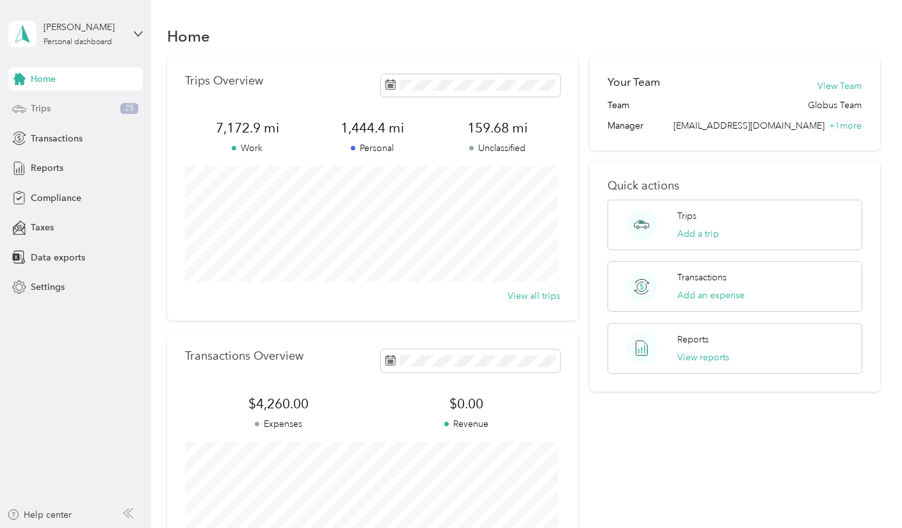
click at [72, 106] on div "Trips 25" at bounding box center [75, 108] width 134 height 23
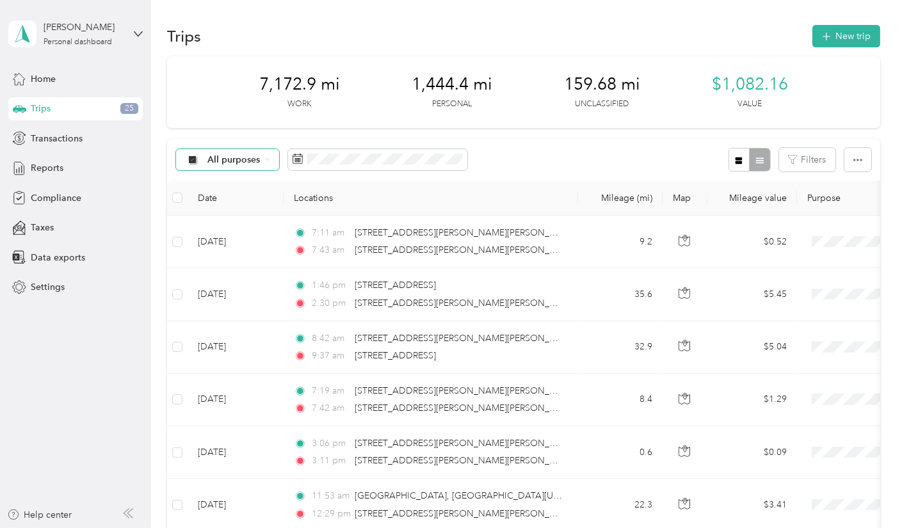
click at [270, 160] on icon at bounding box center [267, 159] width 5 height 5
click at [244, 206] on span "Unclassified" at bounding box center [239, 203] width 62 height 13
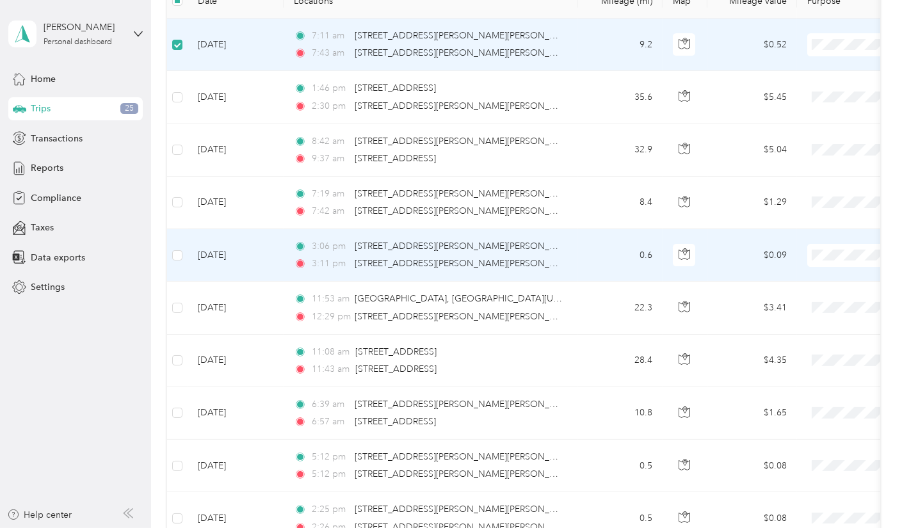
scroll to position [196, 0]
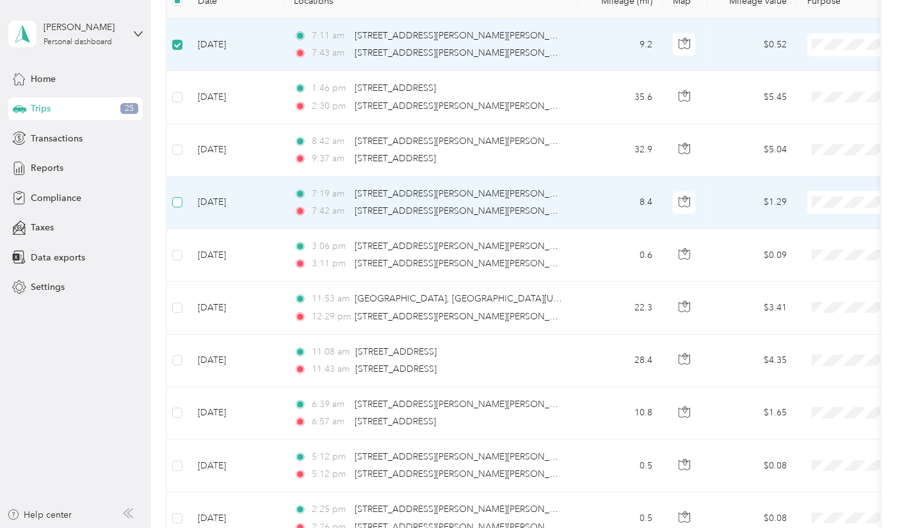
click at [179, 206] on label at bounding box center [177, 202] width 10 height 14
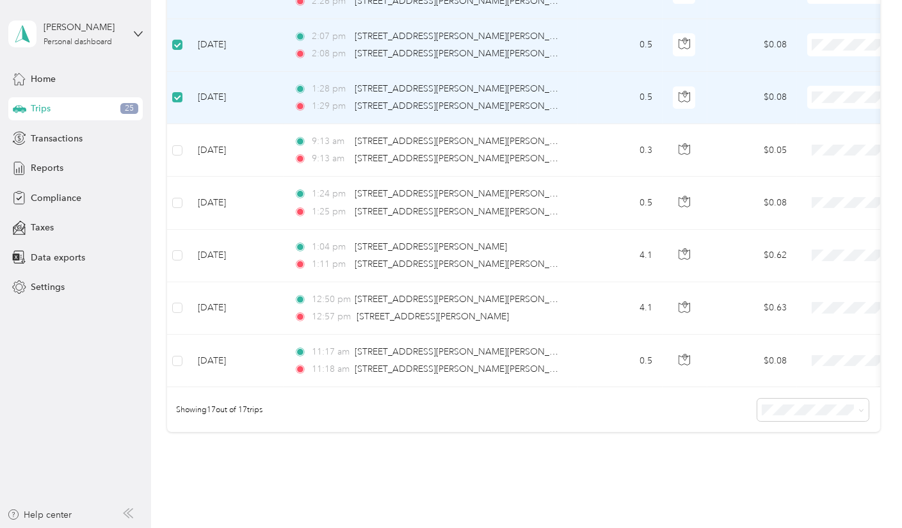
scroll to position [721, 0]
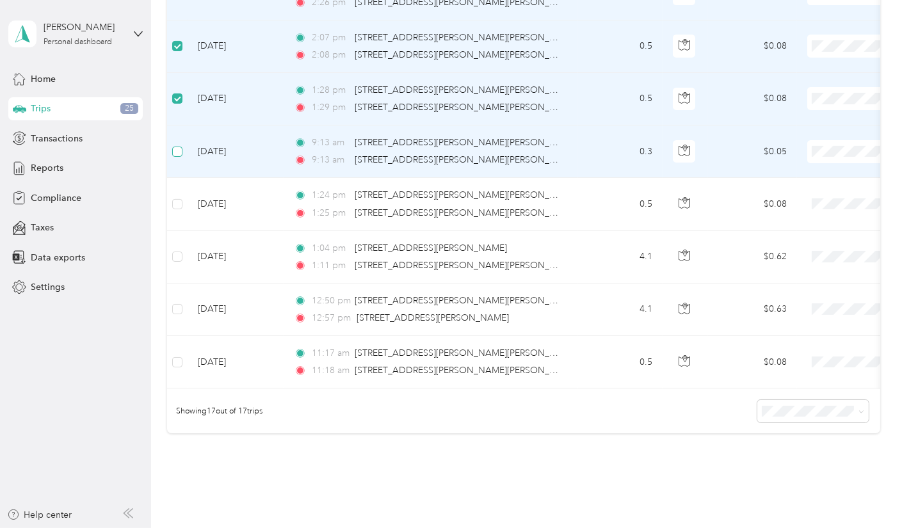
click at [178, 153] on label at bounding box center [177, 152] width 10 height 14
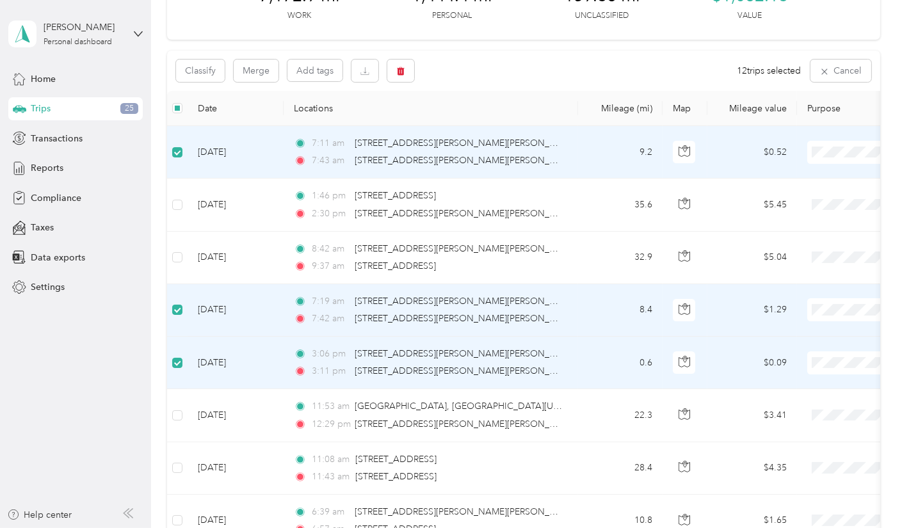
scroll to position [0, 0]
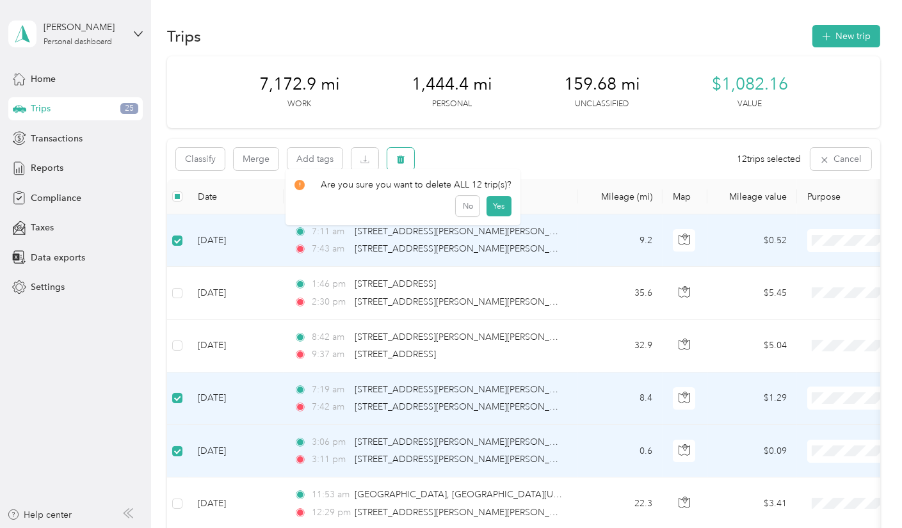
click at [405, 166] on button "button" at bounding box center [400, 159] width 27 height 22
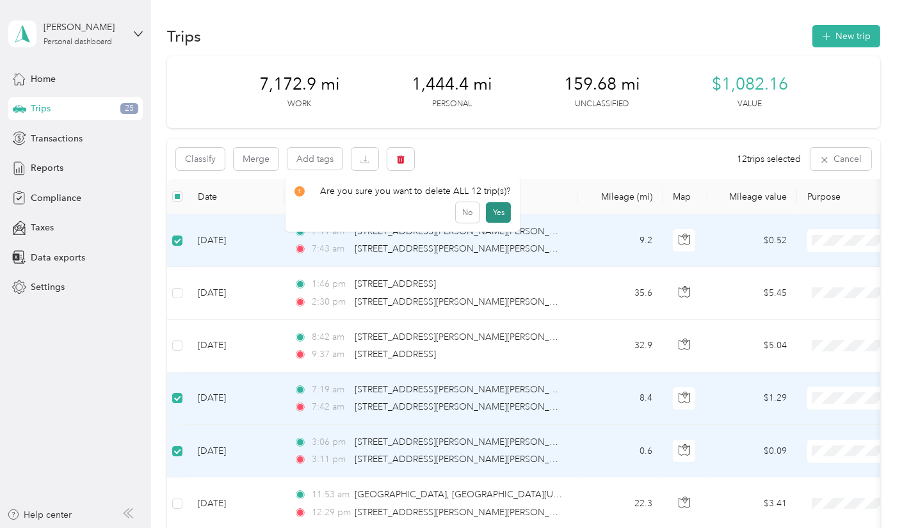
click at [498, 218] on button "Yes" at bounding box center [498, 212] width 25 height 20
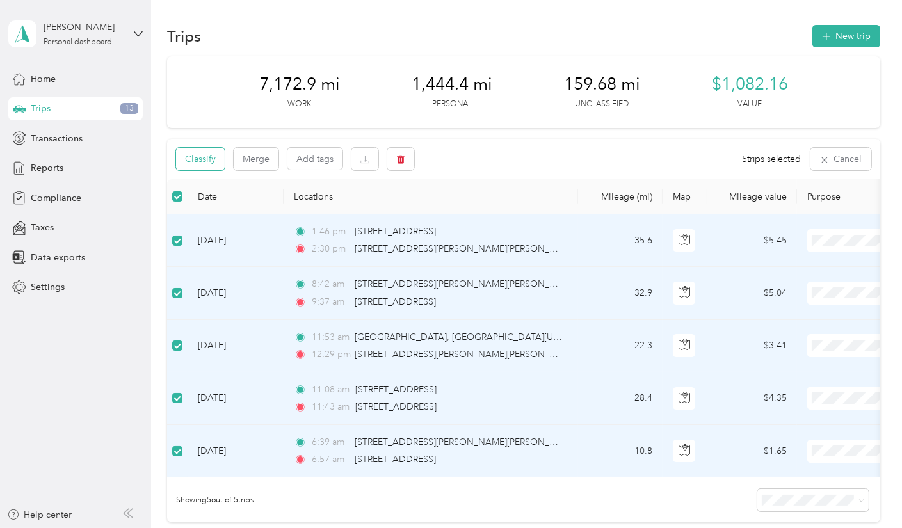
click at [202, 164] on button "Classify" at bounding box center [200, 159] width 49 height 22
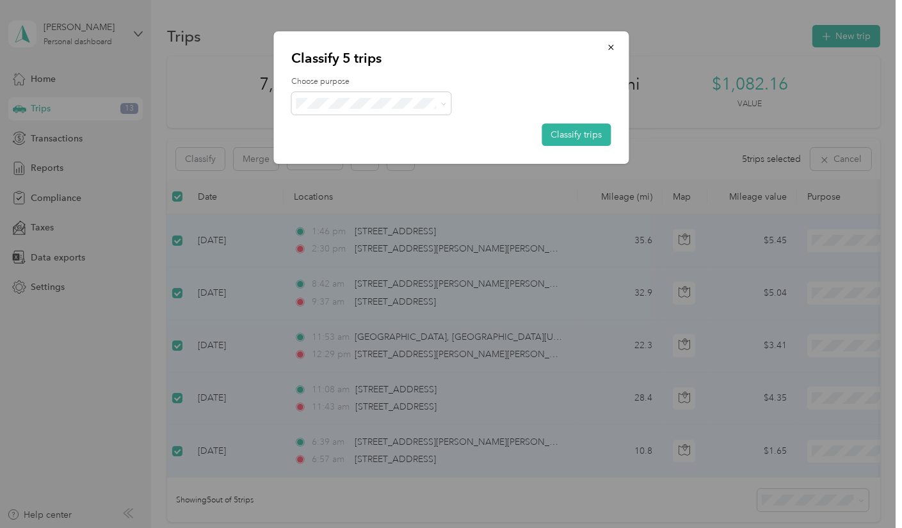
click at [354, 126] on span "Globus" at bounding box center [382, 126] width 119 height 13
click at [582, 137] on button "Classify trips" at bounding box center [576, 135] width 69 height 22
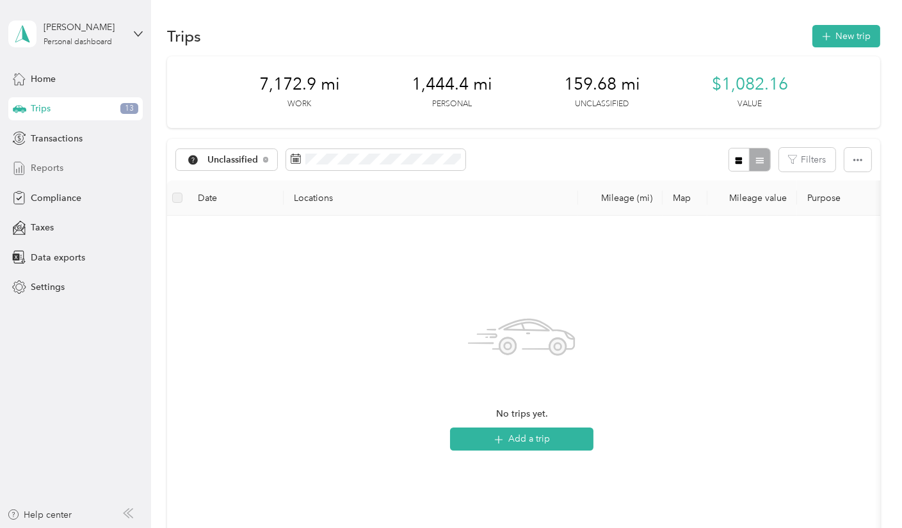
click at [53, 172] on span "Reports" at bounding box center [47, 167] width 33 height 13
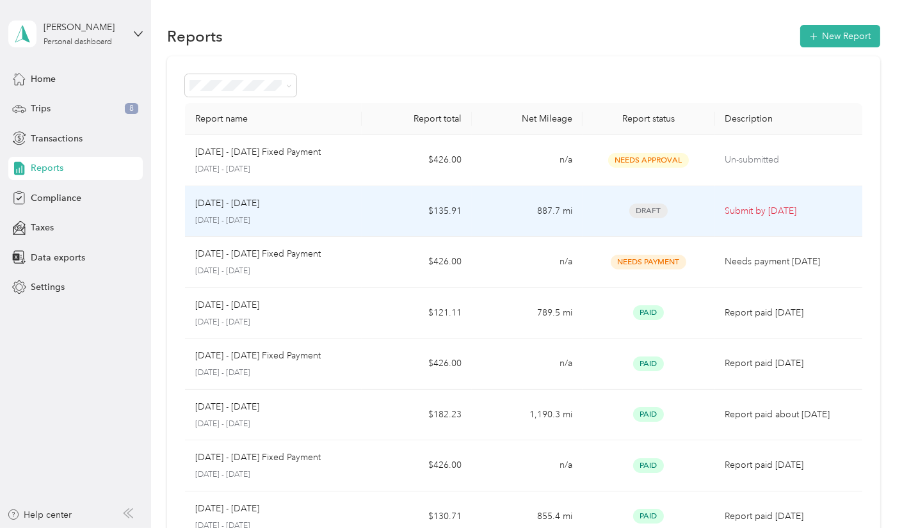
click at [545, 220] on td "887.7 mi" at bounding box center [527, 211] width 110 height 51
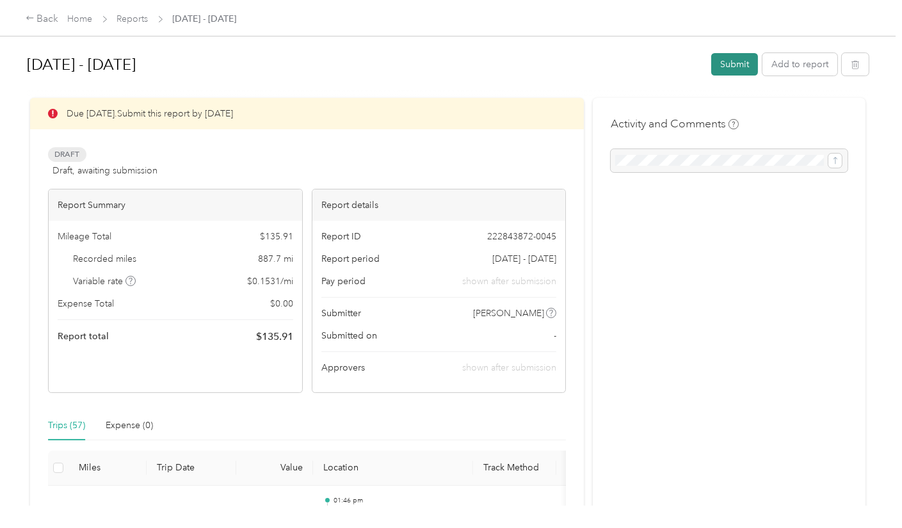
click at [738, 64] on button "Submit" at bounding box center [735, 64] width 47 height 22
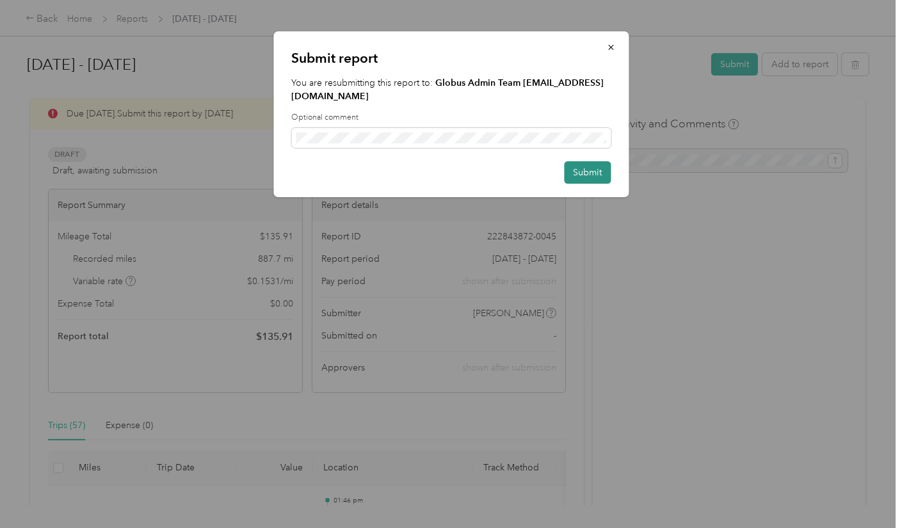
click at [585, 174] on button "Submit" at bounding box center [587, 172] width 47 height 22
